Goal: Task Accomplishment & Management: Use online tool/utility

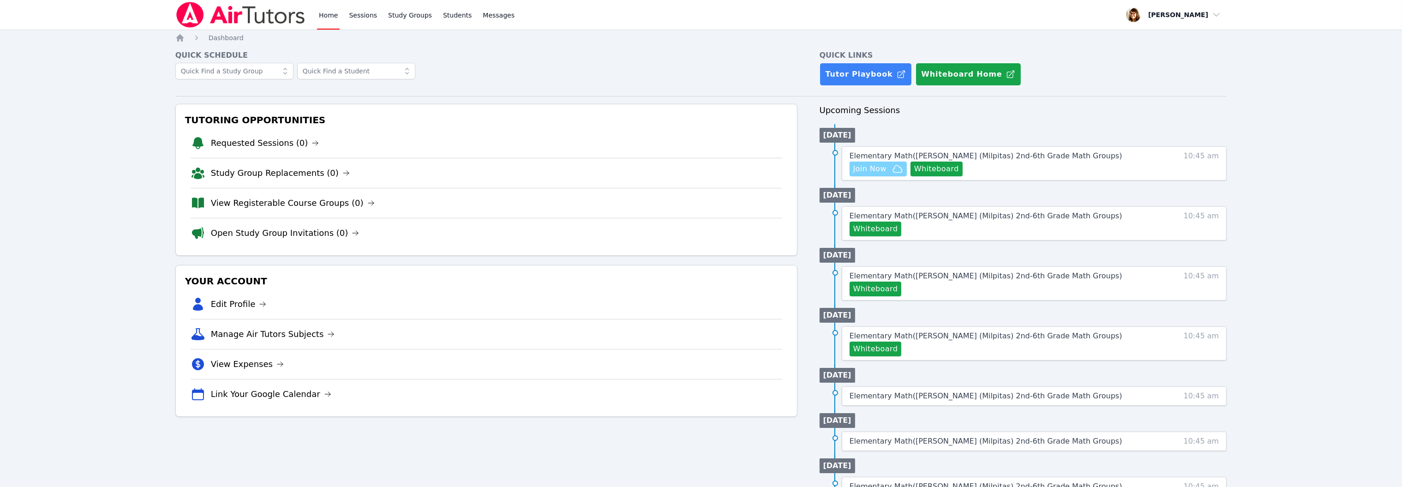
click at [903, 174] on span "Join Now" at bounding box center [878, 168] width 50 height 11
click at [1092, 160] on span "Elementary Math ( Weller (Milpitas) 2nd-6th Grade Math Groups )" at bounding box center [986, 155] width 273 height 9
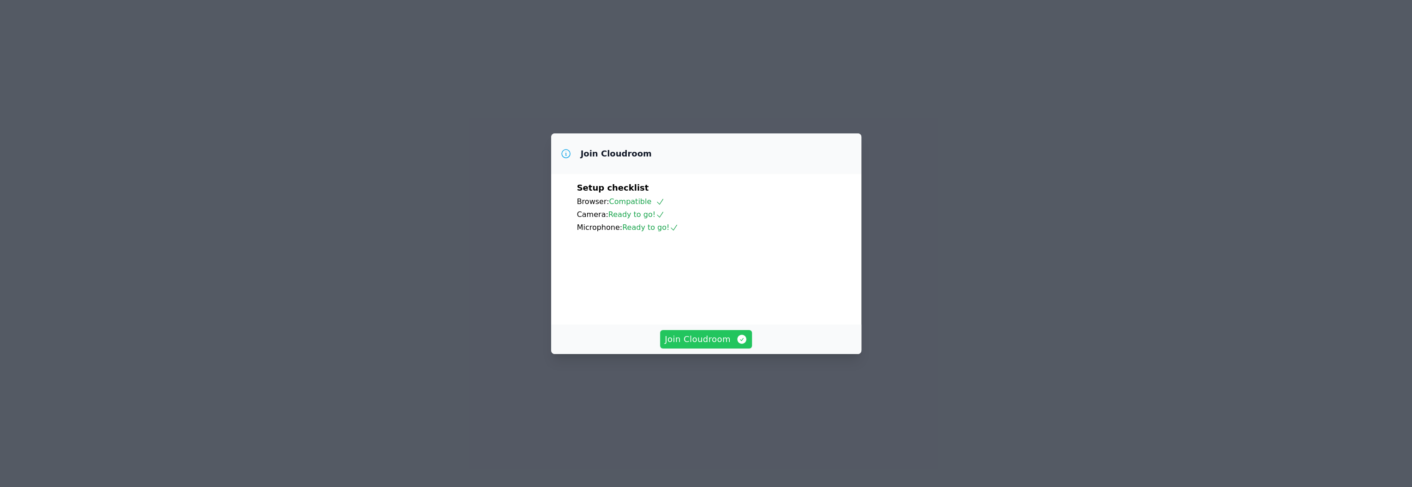
click at [721, 346] on span "Join Cloudroom" at bounding box center [705, 339] width 83 height 13
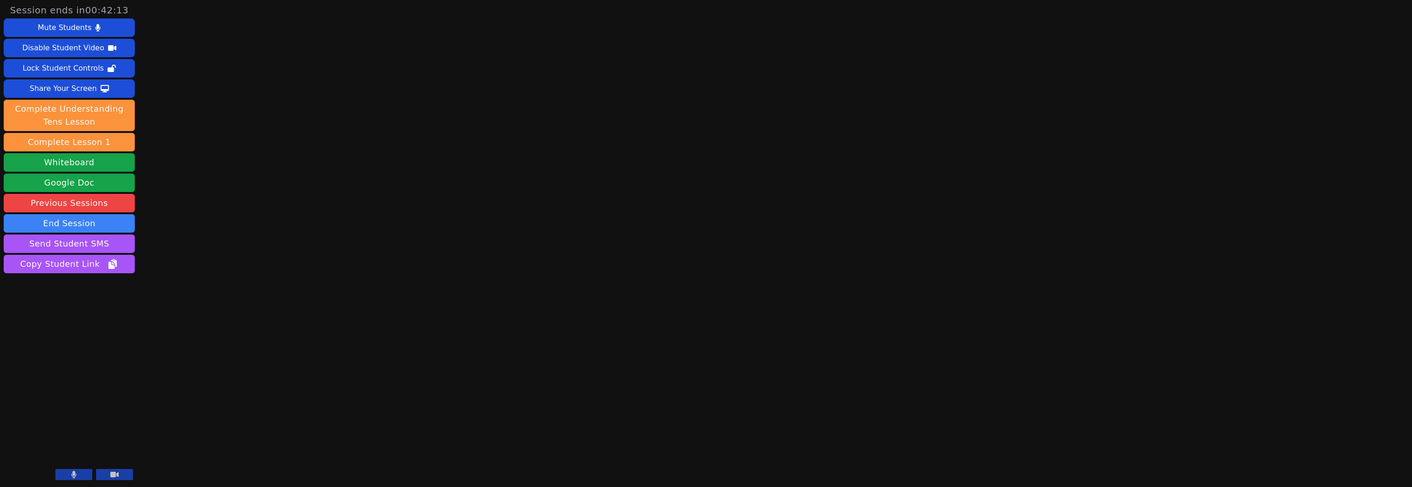
scroll to position [105, 0]
click at [72, 471] on icon at bounding box center [74, 474] width 5 height 7
click at [69, 473] on icon at bounding box center [73, 474] width 9 height 7
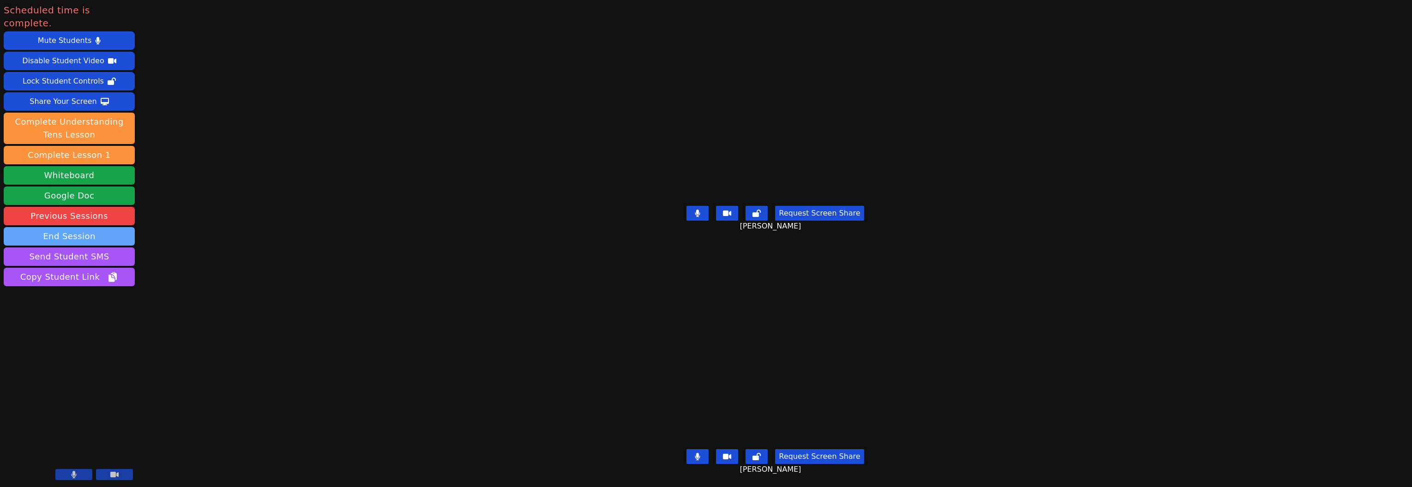
click at [75, 245] on button "End Session" at bounding box center [69, 236] width 131 height 18
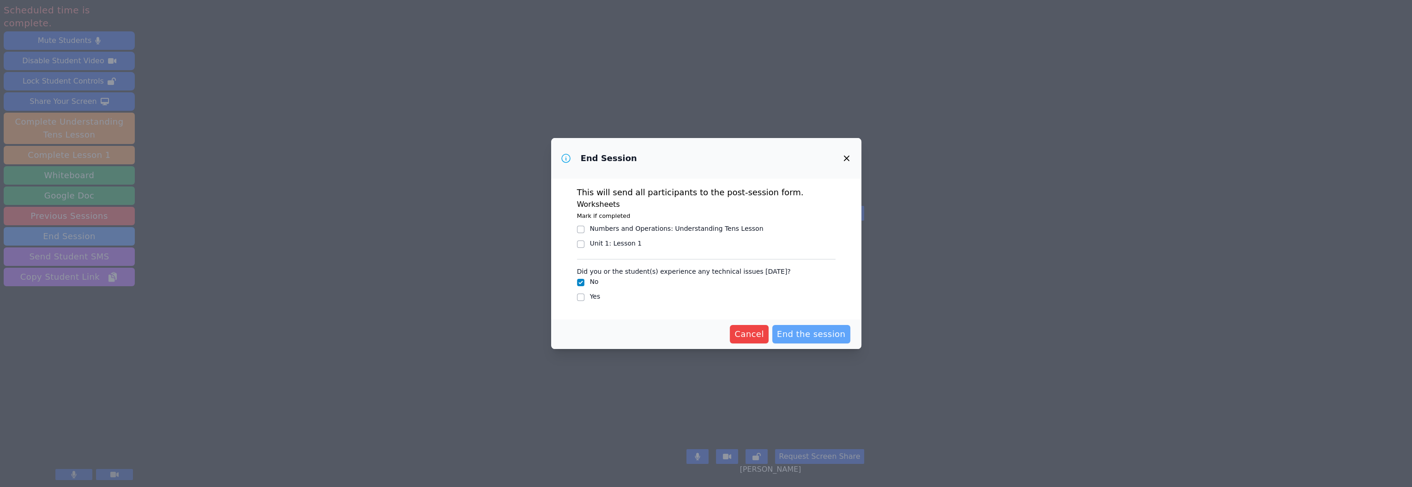
click at [845, 341] on span "End the session" at bounding box center [811, 334] width 69 height 13
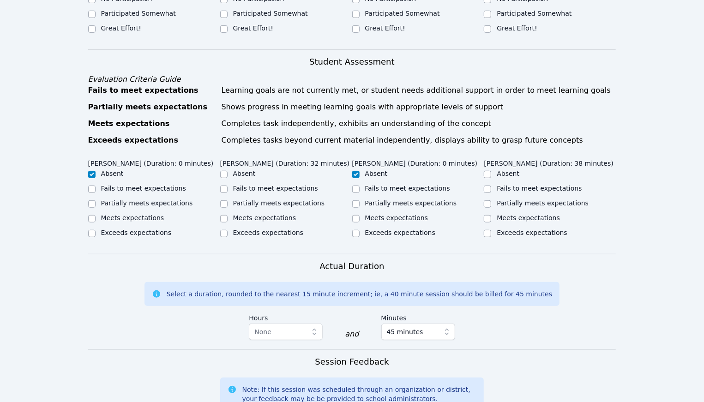
scroll to position [307, 0]
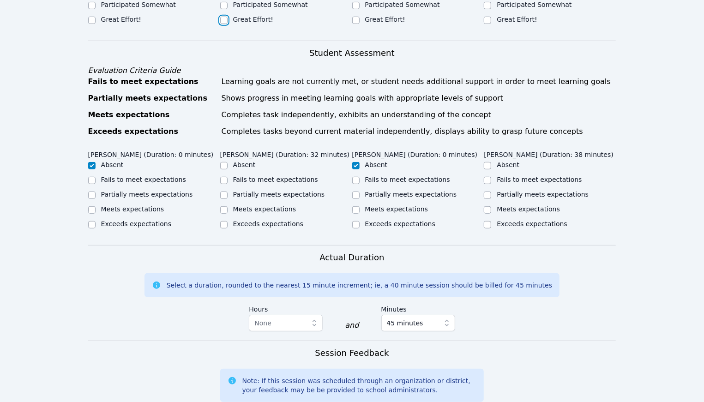
drag, startPoint x: 228, startPoint y: 215, endPoint x: 278, endPoint y: 219, distance: 49.5
click at [233, 26] on div "Great Effort!" at bounding box center [286, 20] width 132 height 11
click at [484, 24] on input "Great Effort!" at bounding box center [487, 20] width 7 height 7
checkbox input "true"
click at [227, 24] on input "Great Effort!" at bounding box center [223, 20] width 7 height 7
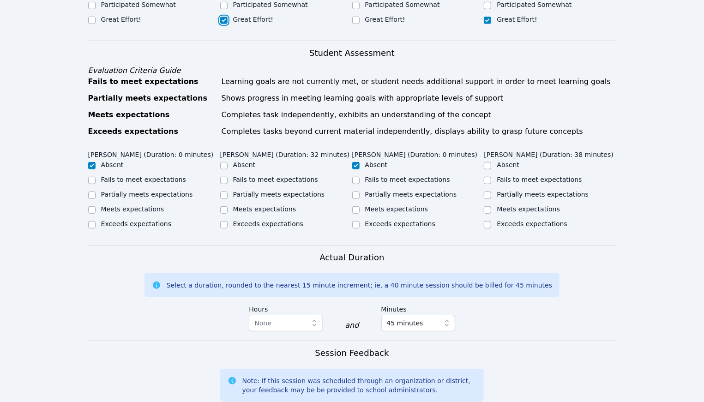
checkbox input "true"
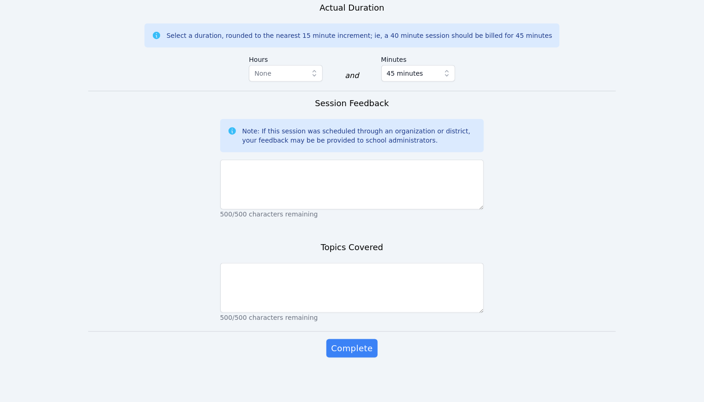
scroll to position [984, 0]
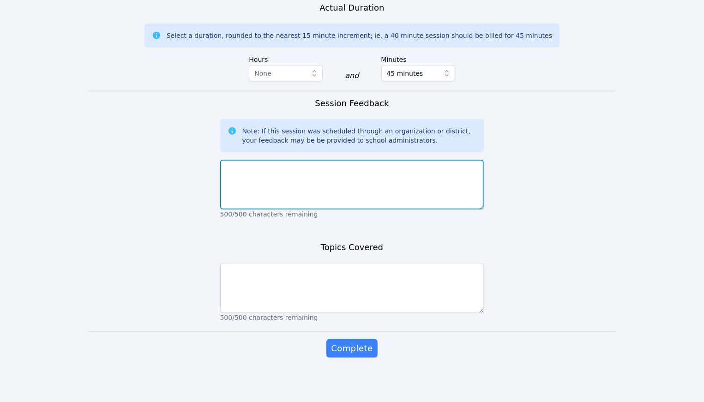
click at [361, 209] on textarea at bounding box center [352, 185] width 264 height 50
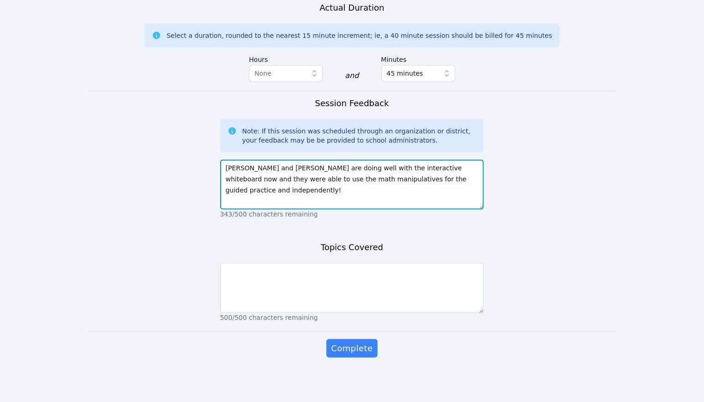
scroll to position [1169, 0]
type textarea "[PERSON_NAME] and [PERSON_NAME] are doing well with the interactive whiteboard …"
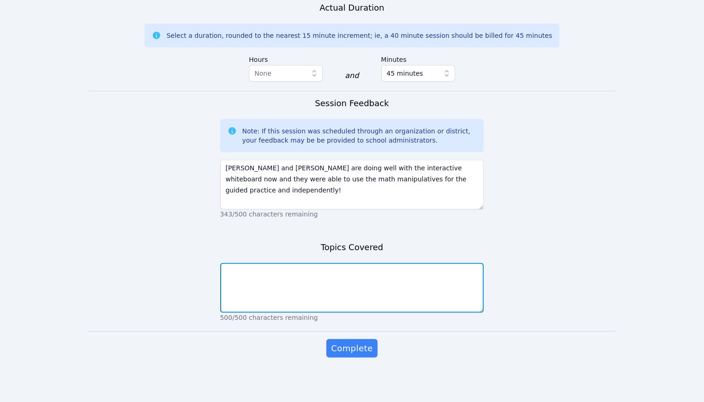
click at [357, 263] on textarea at bounding box center [352, 288] width 264 height 50
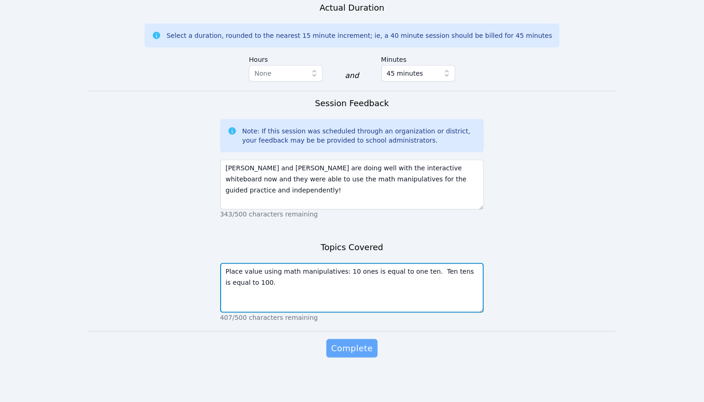
type textarea "Place value using math manipulatives: 10 ones is equal to one ten. Ten tens is …"
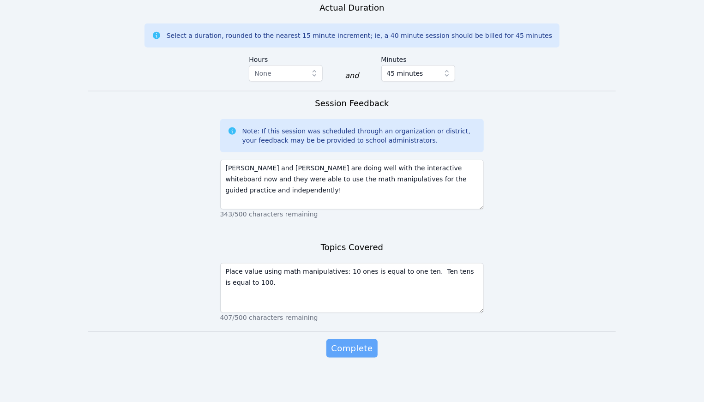
click at [365, 342] on span "Complete" at bounding box center [352, 348] width 42 height 13
click at [363, 345] on span "Complete" at bounding box center [352, 348] width 42 height 13
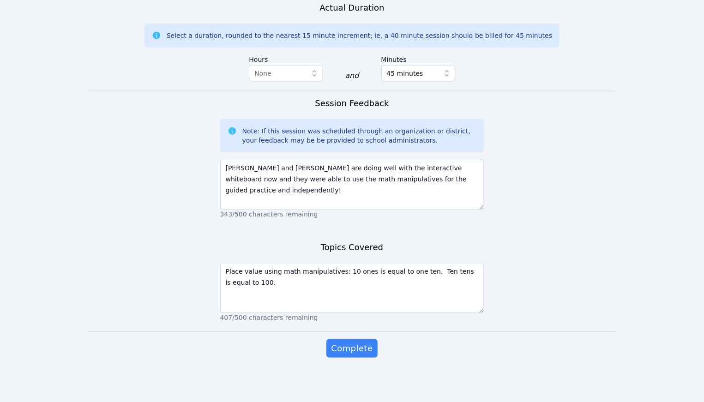
checkbox input "true"
click at [364, 342] on span "Complete" at bounding box center [352, 348] width 42 height 13
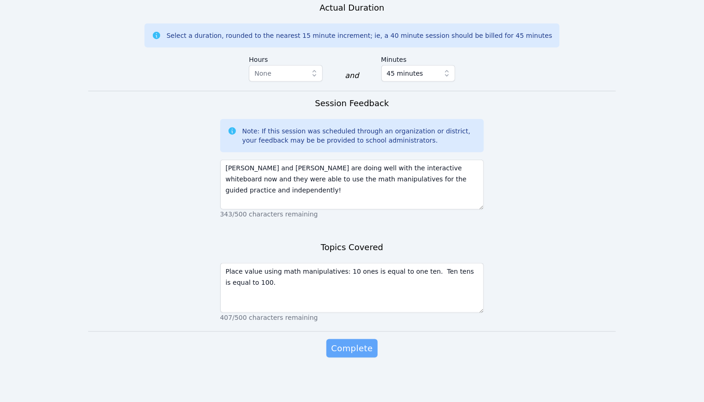
scroll to position [1169, 0]
